Goal: Task Accomplishment & Management: Manage account settings

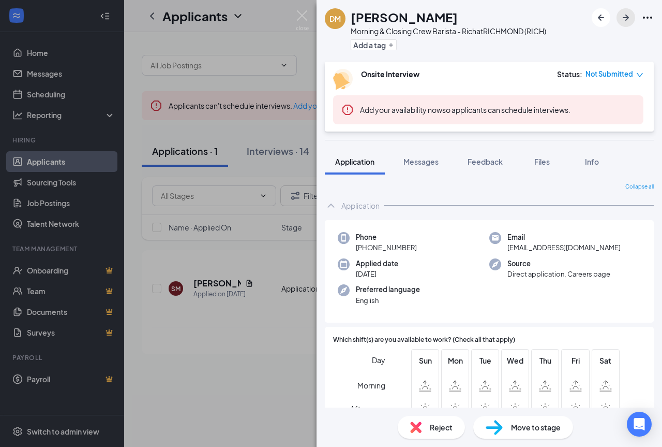
click at [628, 13] on icon "ArrowRight" at bounding box center [626, 17] width 12 height 12
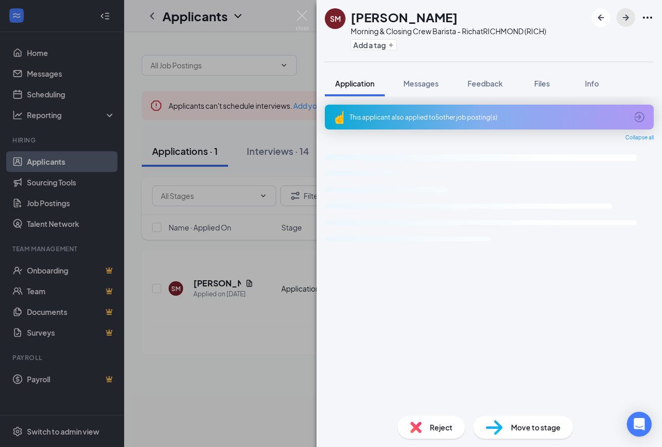
click at [628, 13] on icon "ArrowRight" at bounding box center [626, 17] width 12 height 12
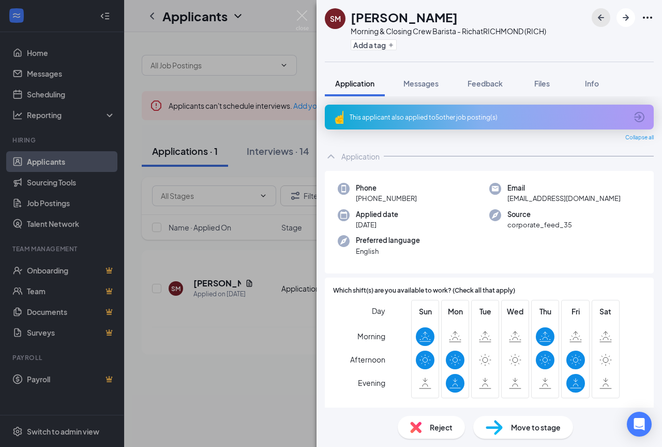
click at [605, 11] on button "button" at bounding box center [601, 17] width 19 height 19
click at [600, 17] on icon "ArrowLeftNew" at bounding box center [601, 17] width 6 height 6
click at [250, 44] on div "SM [PERSON_NAME] Morning & Closing Crew Barista - Rich at [GEOGRAPHIC_DATA] (RI…" at bounding box center [331, 223] width 662 height 447
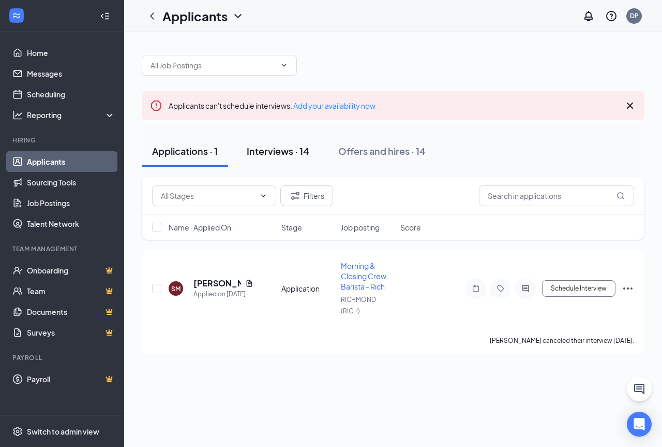
click at [279, 151] on div "Interviews · 14" at bounding box center [278, 150] width 63 height 13
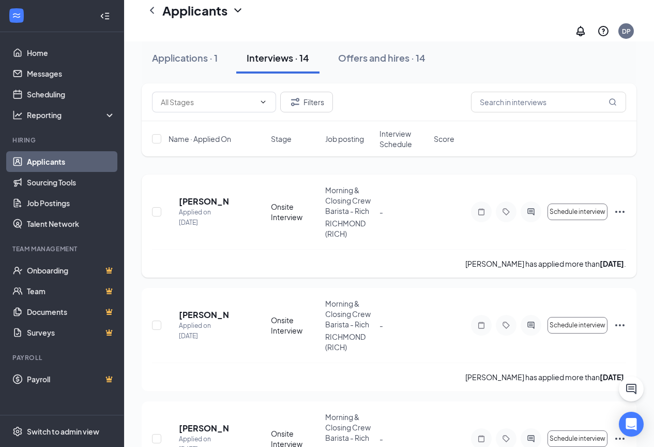
scroll to position [103, 0]
